Goal: Contribute content: Contribute content

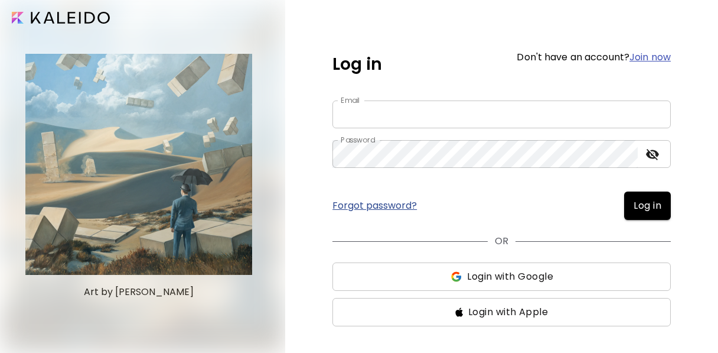
type input "**********"
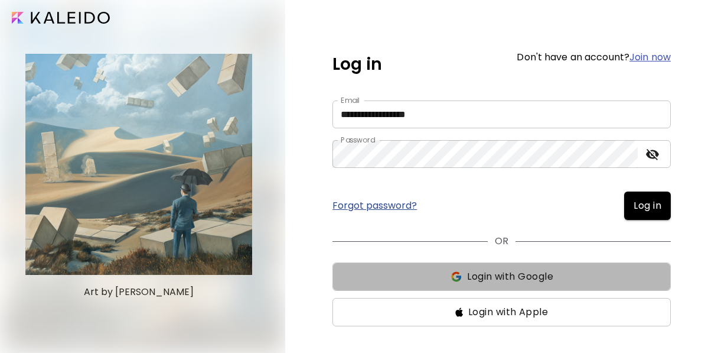
click at [456, 274] on img "button" at bounding box center [456, 277] width 12 height 12
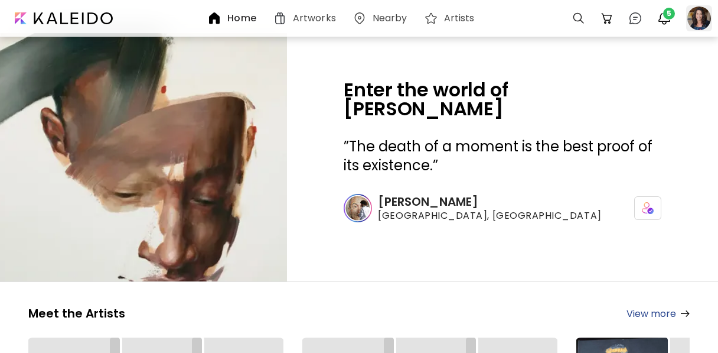
click at [699, 19] on div at bounding box center [699, 18] width 26 height 26
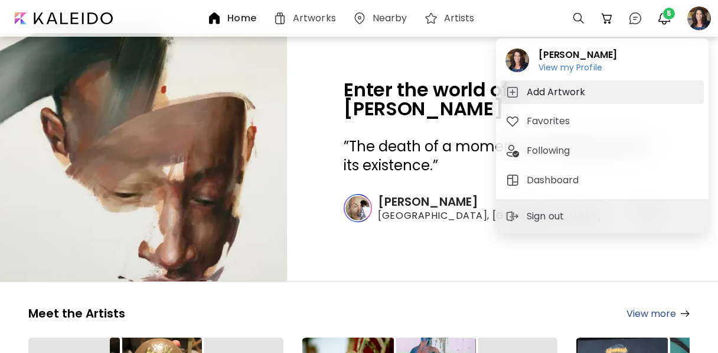
click at [572, 94] on h5 "Add Artwork" at bounding box center [558, 92] width 62 height 14
